Goal: Entertainment & Leisure: Consume media (video, audio)

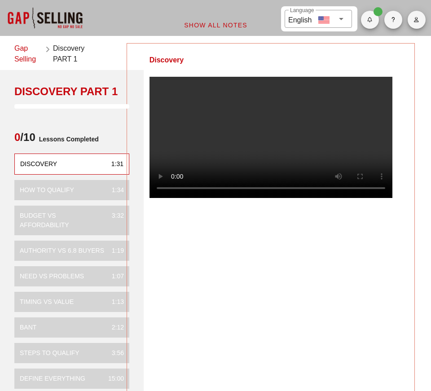
click at [313, 156] on video at bounding box center [270, 137] width 243 height 121
click at [175, 198] on video at bounding box center [270, 137] width 243 height 121
click at [320, 132] on video at bounding box center [270, 137] width 243 height 121
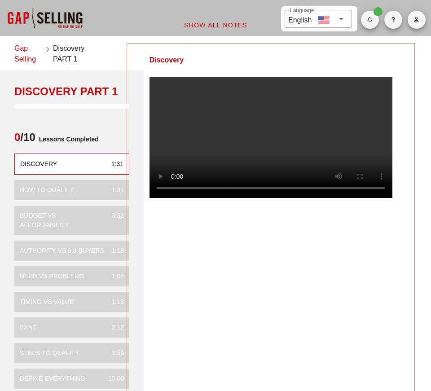
click at [320, 132] on video at bounding box center [270, 137] width 243 height 121
click at [170, 198] on video at bounding box center [270, 137] width 243 height 121
click at [172, 198] on video at bounding box center [270, 137] width 243 height 121
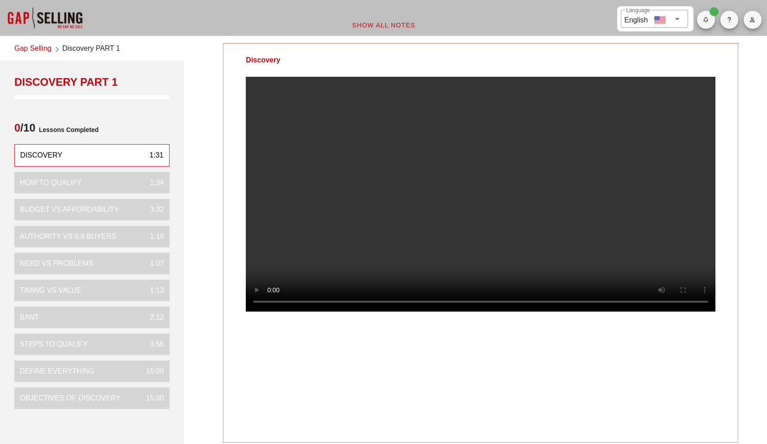
click at [430, 222] on video at bounding box center [481, 194] width 470 height 235
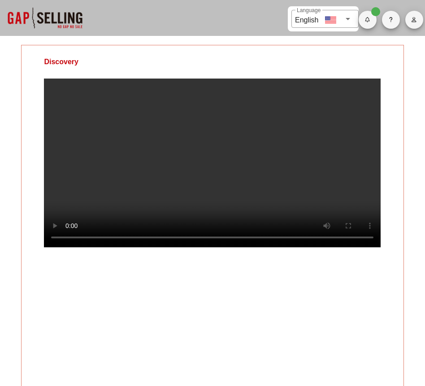
click at [261, 157] on video at bounding box center [212, 162] width 337 height 169
drag, startPoint x: 120, startPoint y: 261, endPoint x: 62, endPoint y: 259, distance: 58.3
click at [62, 247] on video at bounding box center [212, 162] width 337 height 169
click at [274, 171] on video at bounding box center [212, 162] width 337 height 169
click at [253, 164] on video at bounding box center [212, 162] width 337 height 169
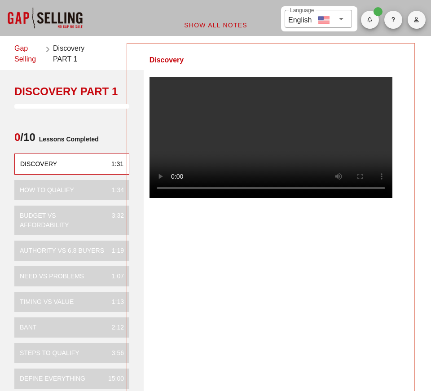
click at [252, 139] on video at bounding box center [270, 137] width 243 height 121
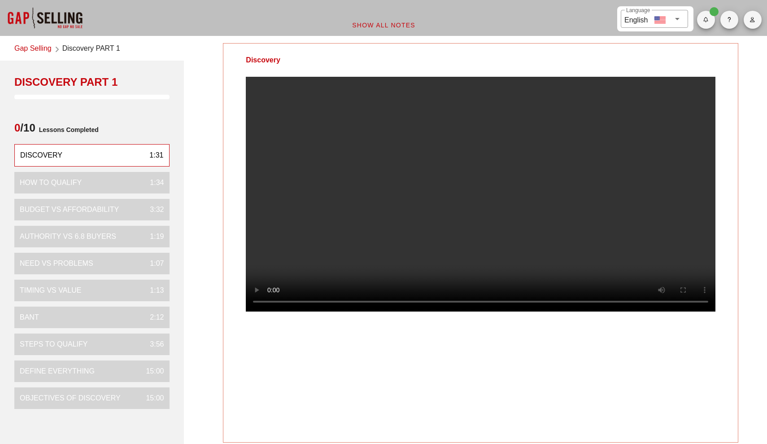
click at [68, 29] on div at bounding box center [45, 18] width 90 height 36
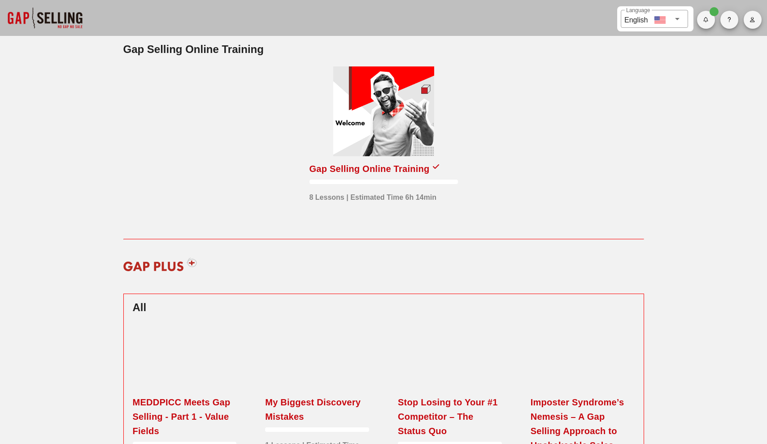
click at [386, 126] on div at bounding box center [383, 111] width 101 height 90
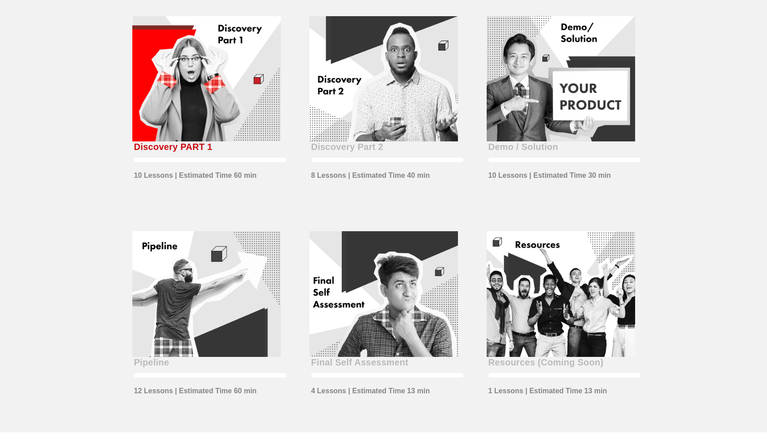
scroll to position [264, 0]
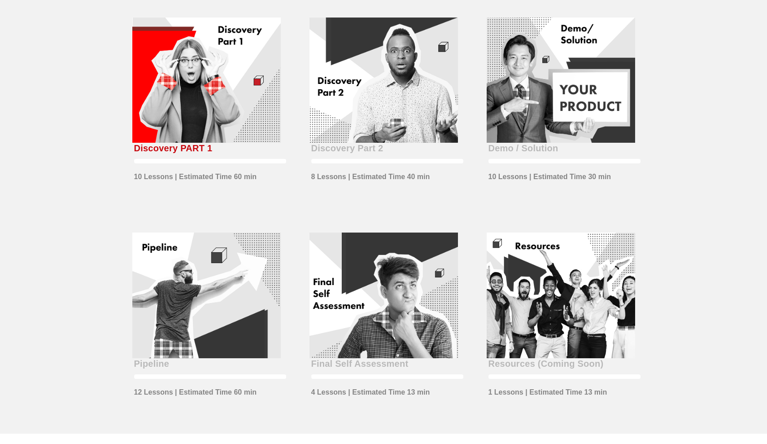
click at [358, 87] on div at bounding box center [383, 80] width 148 height 126
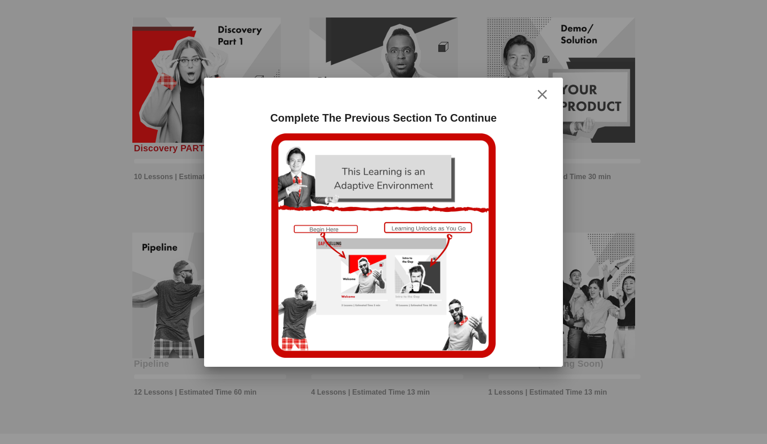
click at [539, 98] on icon "button" at bounding box center [542, 94] width 11 height 11
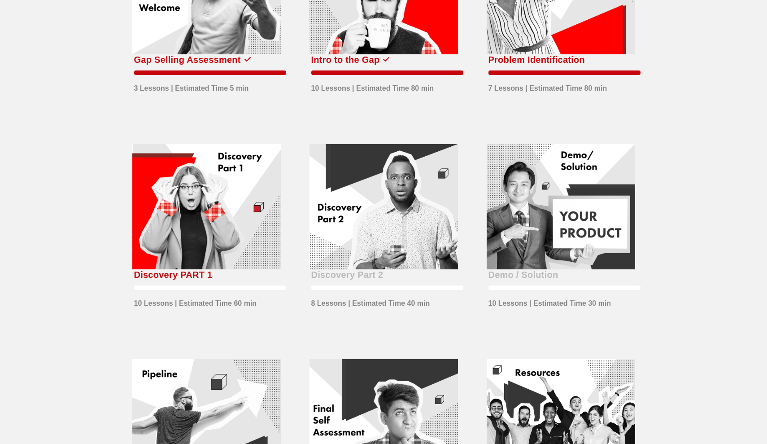
scroll to position [105, 0]
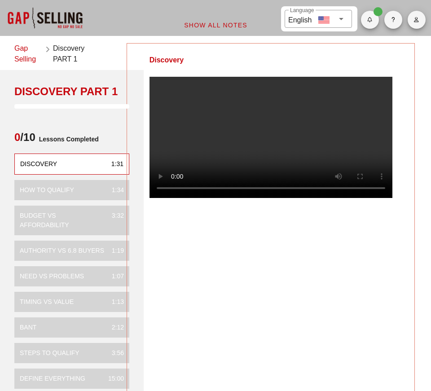
click at [268, 131] on video at bounding box center [270, 137] width 243 height 121
click at [186, 198] on video at bounding box center [270, 137] width 243 height 121
click at [173, 198] on video at bounding box center [270, 137] width 243 height 121
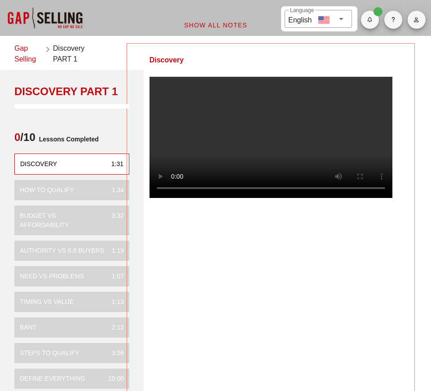
click at [213, 152] on video at bounding box center [270, 137] width 243 height 121
